Goal: Participate in discussion: Participate in discussion

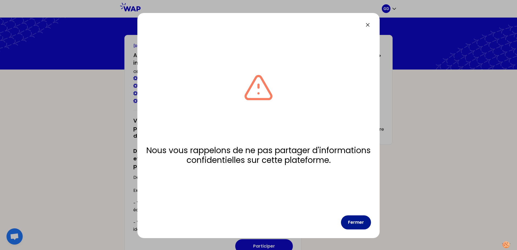
click at [361, 224] on button "Fermer" at bounding box center [356, 222] width 30 height 14
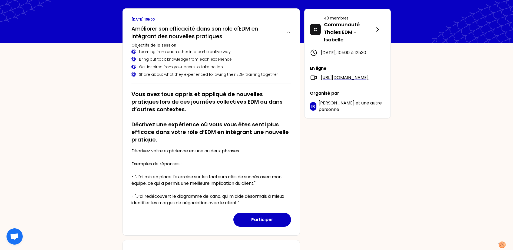
scroll to position [27, 0]
drag, startPoint x: 152, startPoint y: 151, endPoint x: 202, endPoint y: 151, distance: 50.3
click at [202, 151] on p "Décrivez votre expérience en une ou deux phrases. Exemples de réponses : - "J’a…" at bounding box center [210, 176] width 159 height 58
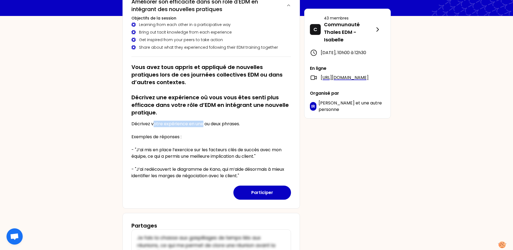
scroll to position [54, 0]
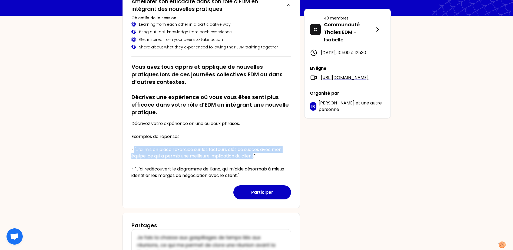
drag, startPoint x: 134, startPoint y: 149, endPoint x: 257, endPoint y: 153, distance: 123.3
click at [257, 153] on p "Décrivez votre expérience en une ou deux phrases. Exemples de réponses : - "J’a…" at bounding box center [210, 149] width 159 height 58
drag, startPoint x: 257, startPoint y: 153, endPoint x: 217, endPoint y: 151, distance: 40.6
click at [217, 151] on p "Décrivez votre expérience en une ou deux phrases. Exemples de réponses : - "J’a…" at bounding box center [210, 149] width 159 height 58
drag, startPoint x: 135, startPoint y: 150, endPoint x: 264, endPoint y: 155, distance: 128.8
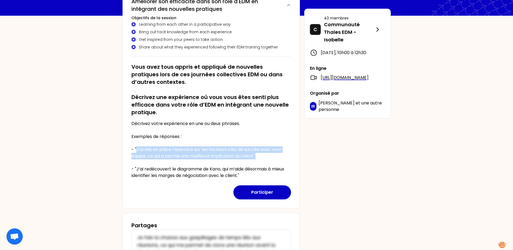
click at [264, 155] on p "Décrivez votre expérience en une ou deux phrases. Exemples de réponses : - "J’a…" at bounding box center [210, 149] width 159 height 58
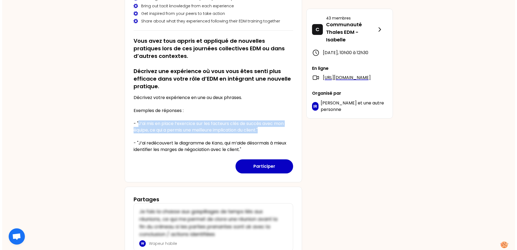
scroll to position [80, 0]
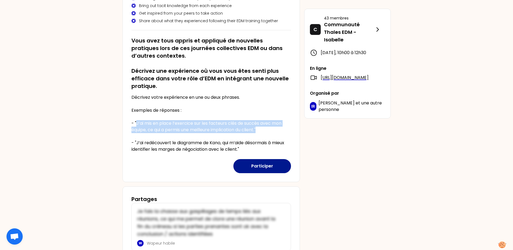
click at [264, 168] on button "Participer" at bounding box center [262, 166] width 58 height 14
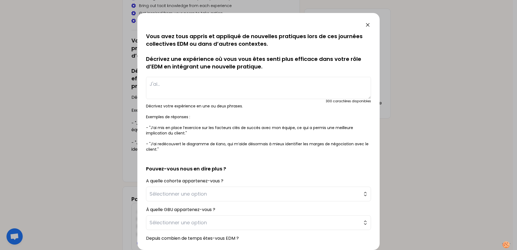
click at [217, 82] on textarea at bounding box center [258, 88] width 225 height 22
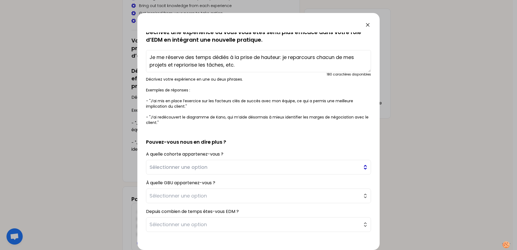
scroll to position [27, 0]
click at [358, 168] on button "Sélectionner une option" at bounding box center [258, 166] width 225 height 15
click at [338, 131] on h2 "Pouvez-vous nous en dire plus ?" at bounding box center [258, 137] width 225 height 16
click at [286, 169] on span "Sélectionner une option" at bounding box center [254, 167] width 210 height 8
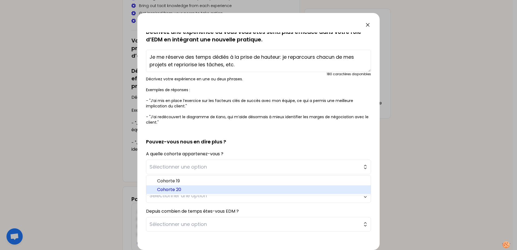
click at [272, 187] on span "Cohorte 20" at bounding box center [261, 189] width 209 height 6
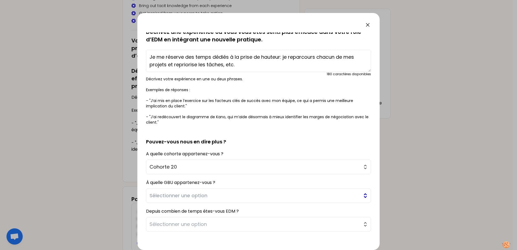
click at [249, 198] on span "Sélectionner une option" at bounding box center [254, 196] width 210 height 8
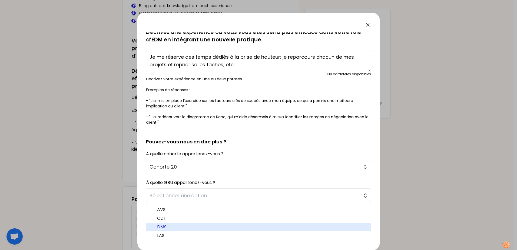
click at [247, 228] on span "DMS" at bounding box center [261, 227] width 209 height 6
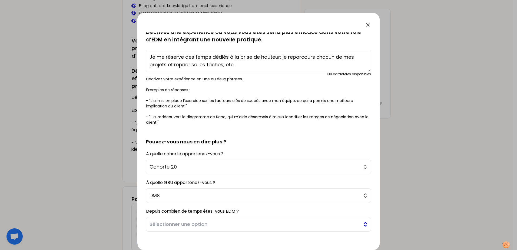
click at [245, 224] on span "Sélectionner une option" at bounding box center [254, 224] width 210 height 8
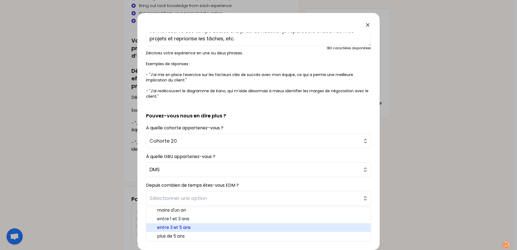
scroll to position [3, 0]
click at [265, 223] on li "entre 3 et 5 ans" at bounding box center [258, 226] width 224 height 9
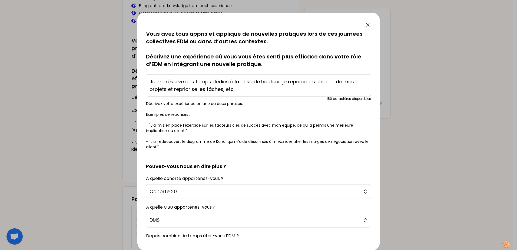
scroll to position [0, 0]
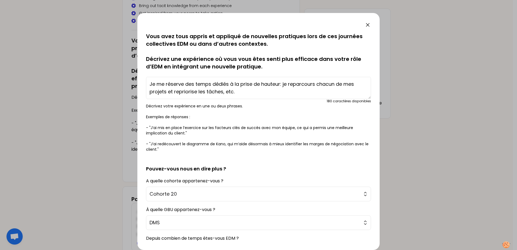
click at [290, 84] on textarea "Je me réserve des temps dédiés à la prise de hauteur: je reparcours chacun de m…" at bounding box center [258, 88] width 225 height 22
click at [279, 84] on textarea "Je me réserve des temps dédiés à la prise de hauteur: je reparcours chacun de m…" at bounding box center [258, 88] width 225 height 22
click at [336, 92] on textarea "Je me réserve des temps dédiés à la prise de hauteur (surtout quand je suis en …" at bounding box center [258, 88] width 225 height 22
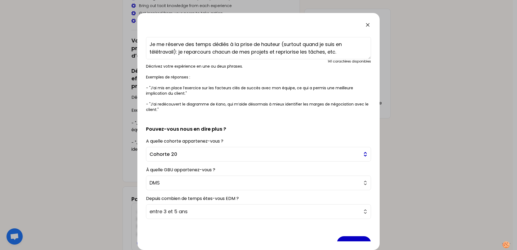
scroll to position [53, 0]
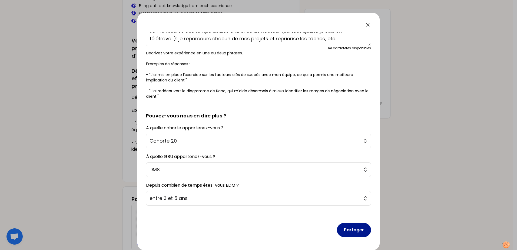
type textarea "Je me réserve des temps dédiés à la prise de hauteur (surtout quand je suis en …"
click at [355, 230] on button "Partager" at bounding box center [354, 230] width 34 height 14
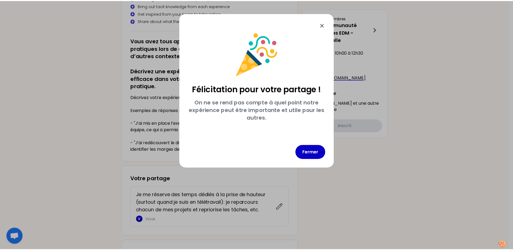
scroll to position [0, 0]
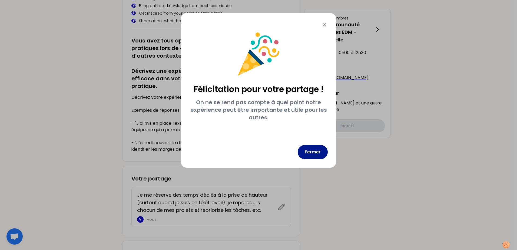
click at [317, 157] on button "Fermer" at bounding box center [313, 152] width 30 height 14
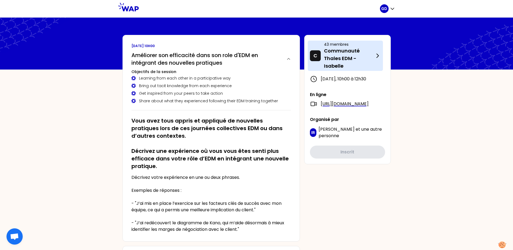
click at [358, 57] on p "Communauté Thales EDM - Isabelle" at bounding box center [349, 58] width 50 height 23
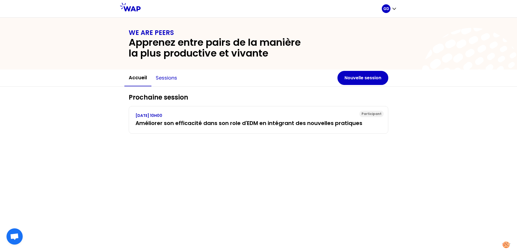
click at [175, 78] on button "Sessions" at bounding box center [166, 78] width 30 height 16
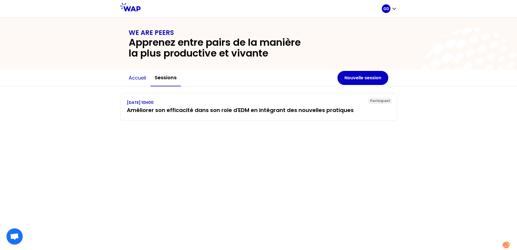
click at [138, 79] on button "Accueil" at bounding box center [137, 78] width 26 height 16
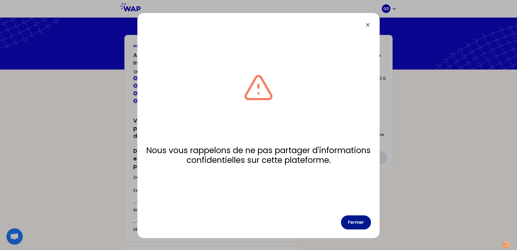
drag, startPoint x: 359, startPoint y: 221, endPoint x: 295, endPoint y: 209, distance: 65.0
click at [359, 221] on button "Fermer" at bounding box center [356, 222] width 30 height 14
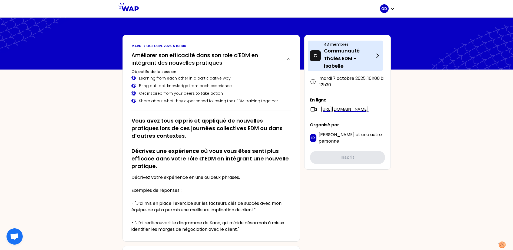
click at [355, 52] on p "Communauté Thales EDM - Isabelle" at bounding box center [349, 58] width 50 height 23
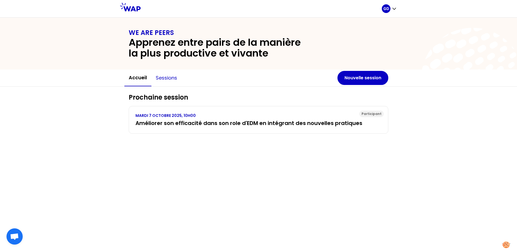
click at [155, 75] on button "Sessions" at bounding box center [166, 78] width 30 height 16
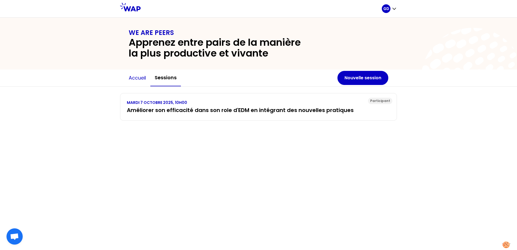
click at [138, 77] on button "Accueil" at bounding box center [137, 78] width 26 height 16
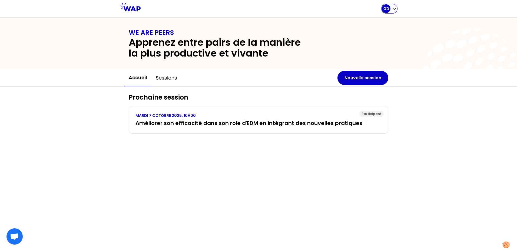
click at [386, 9] on p "GD" at bounding box center [386, 8] width 6 height 5
click at [507, 101] on div "Prochaine session Participant MARDI 7 OCTOBRE 2025, 10H00 Améliorer son efficac…" at bounding box center [258, 168] width 517 height 163
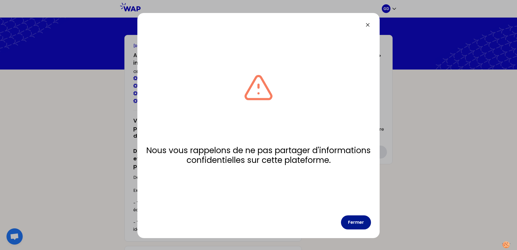
click at [354, 221] on button "Fermer" at bounding box center [356, 222] width 30 height 14
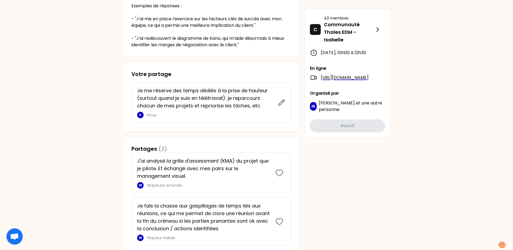
scroll to position [206, 0]
